Goal: Navigation & Orientation: Find specific page/section

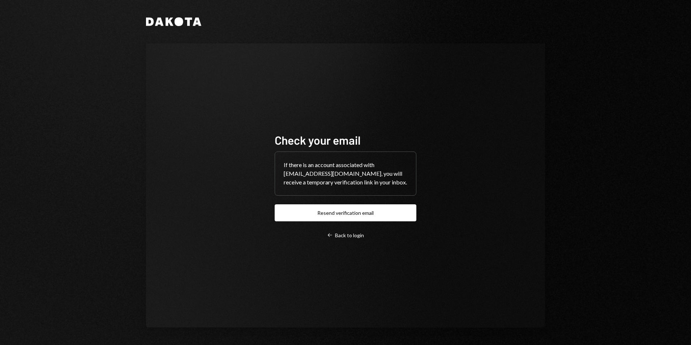
click at [338, 214] on button "Resend verification email" at bounding box center [346, 212] width 142 height 17
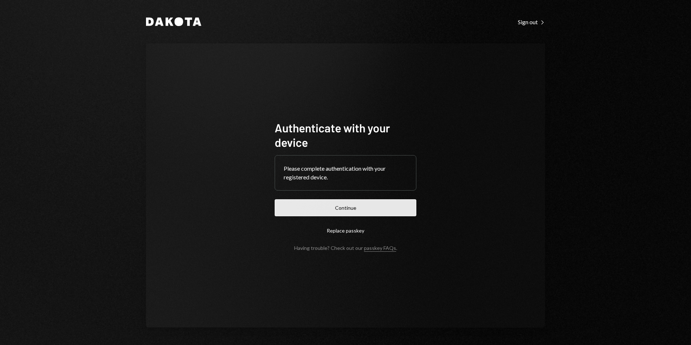
click at [359, 206] on button "Continue" at bounding box center [346, 207] width 142 height 17
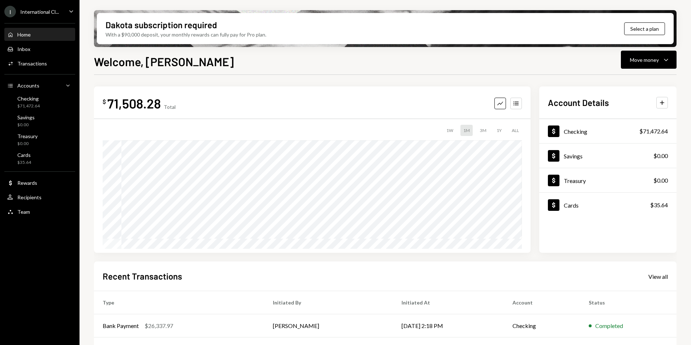
click at [45, 14] on div "International Cl..." at bounding box center [39, 12] width 39 height 6
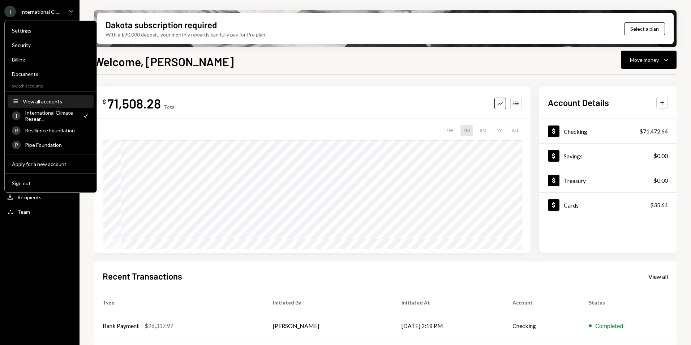
click at [48, 99] on div "View all accounts" at bounding box center [56, 101] width 67 height 6
